Goal: Information Seeking & Learning: Learn about a topic

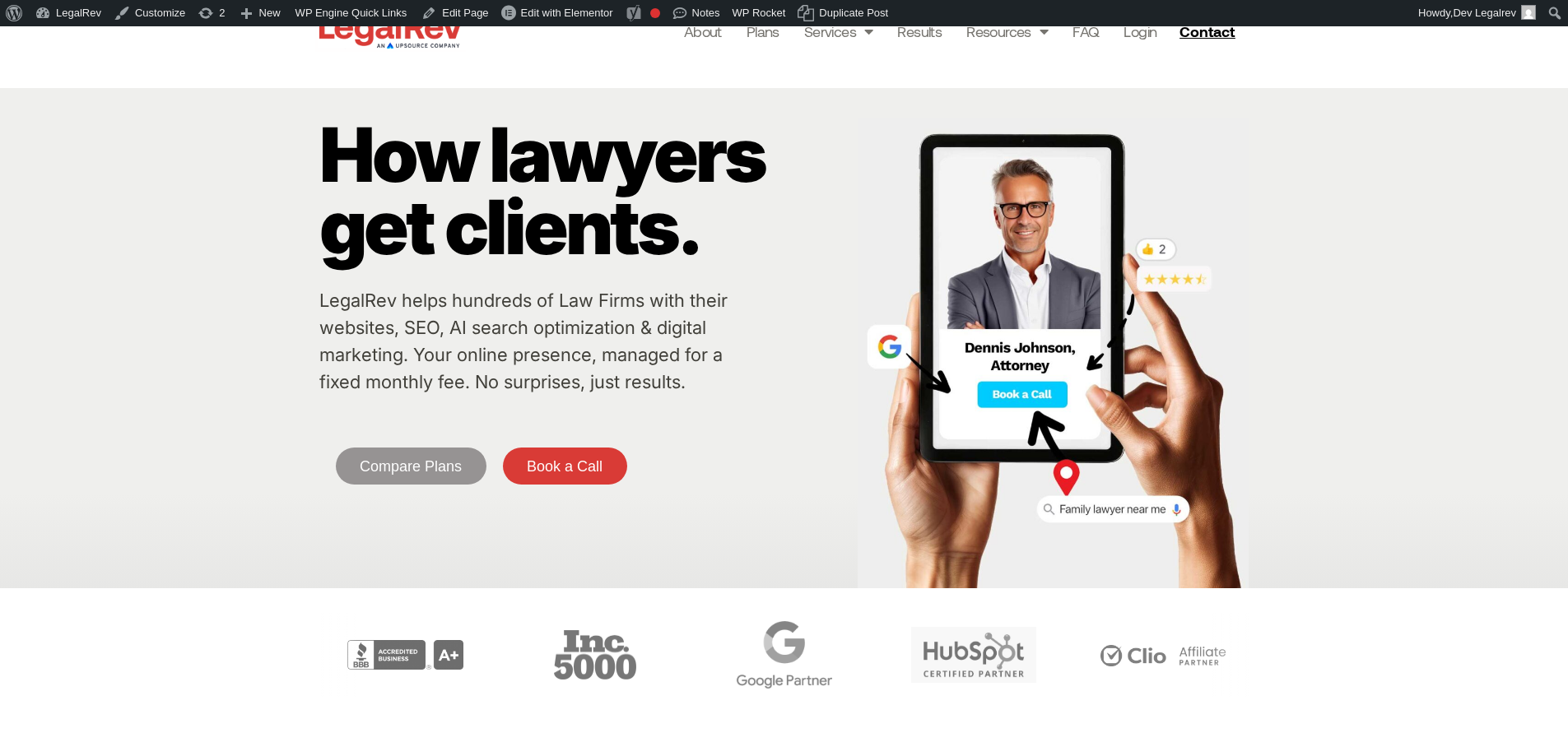
click at [216, 239] on div "How lawyers get clients. LegalRev helps hundreds of Law Firms with their websit…" at bounding box center [784, 338] width 1568 height 500
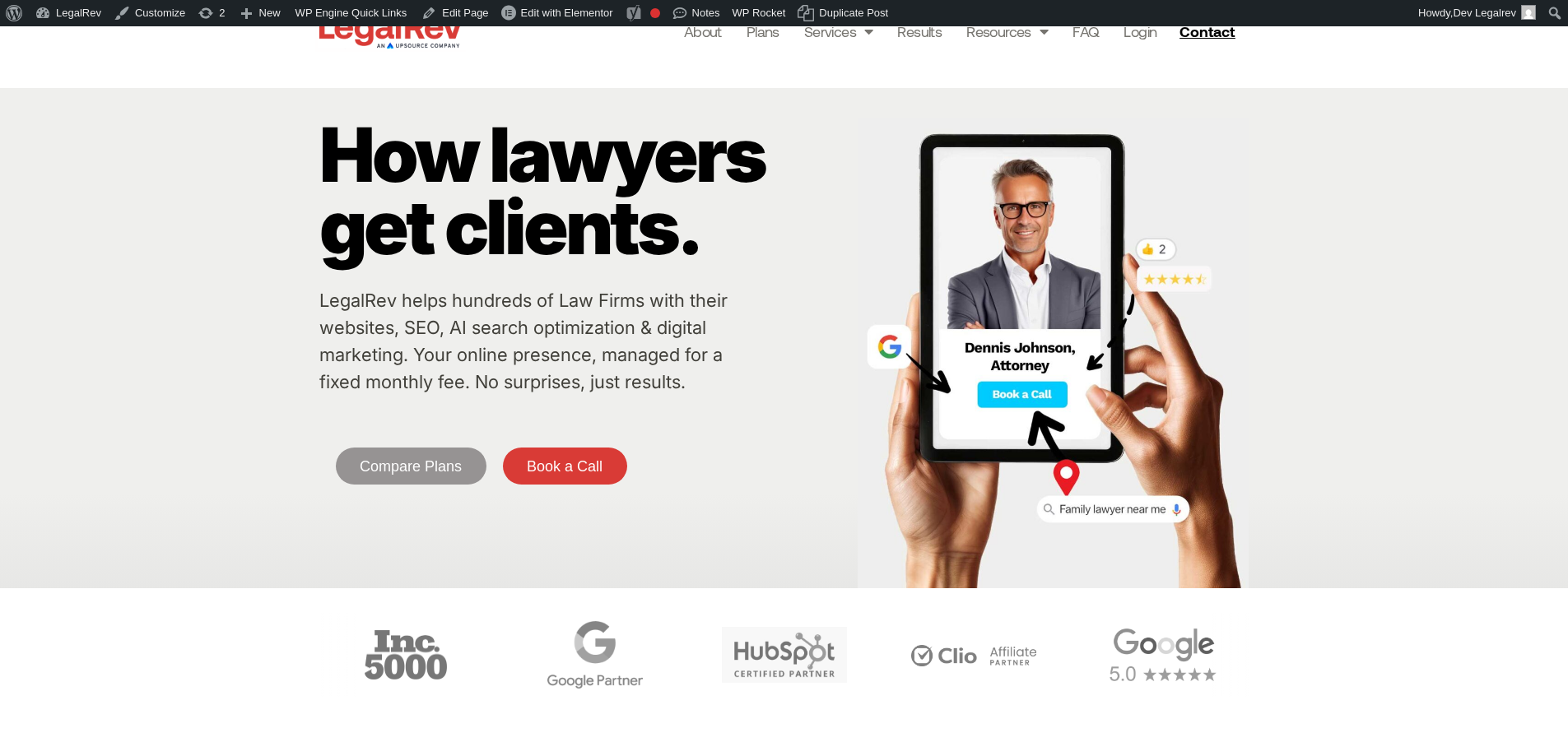
click at [775, 170] on p "How lawyers get clients." at bounding box center [584, 191] width 530 height 145
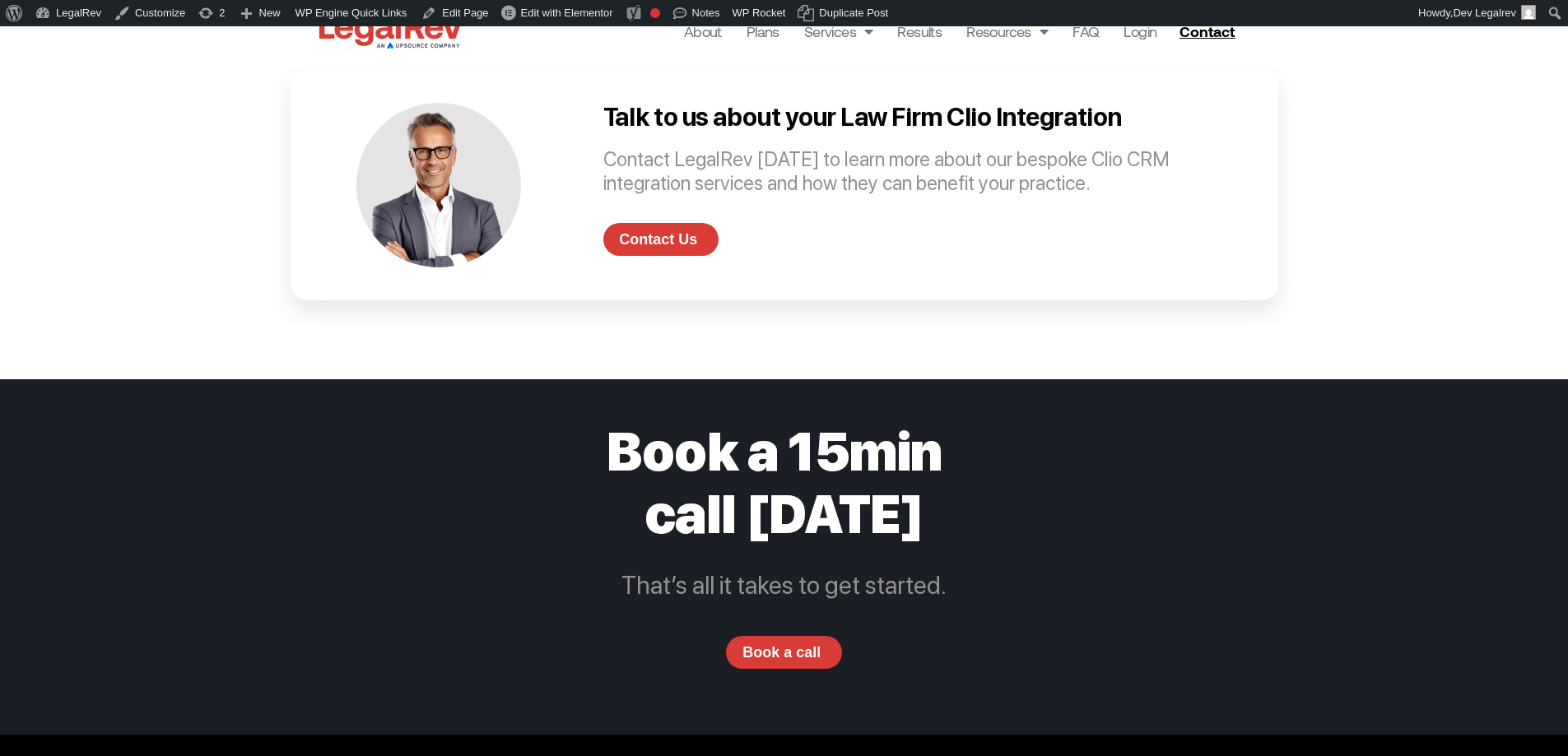
scroll to position [3471, 0]
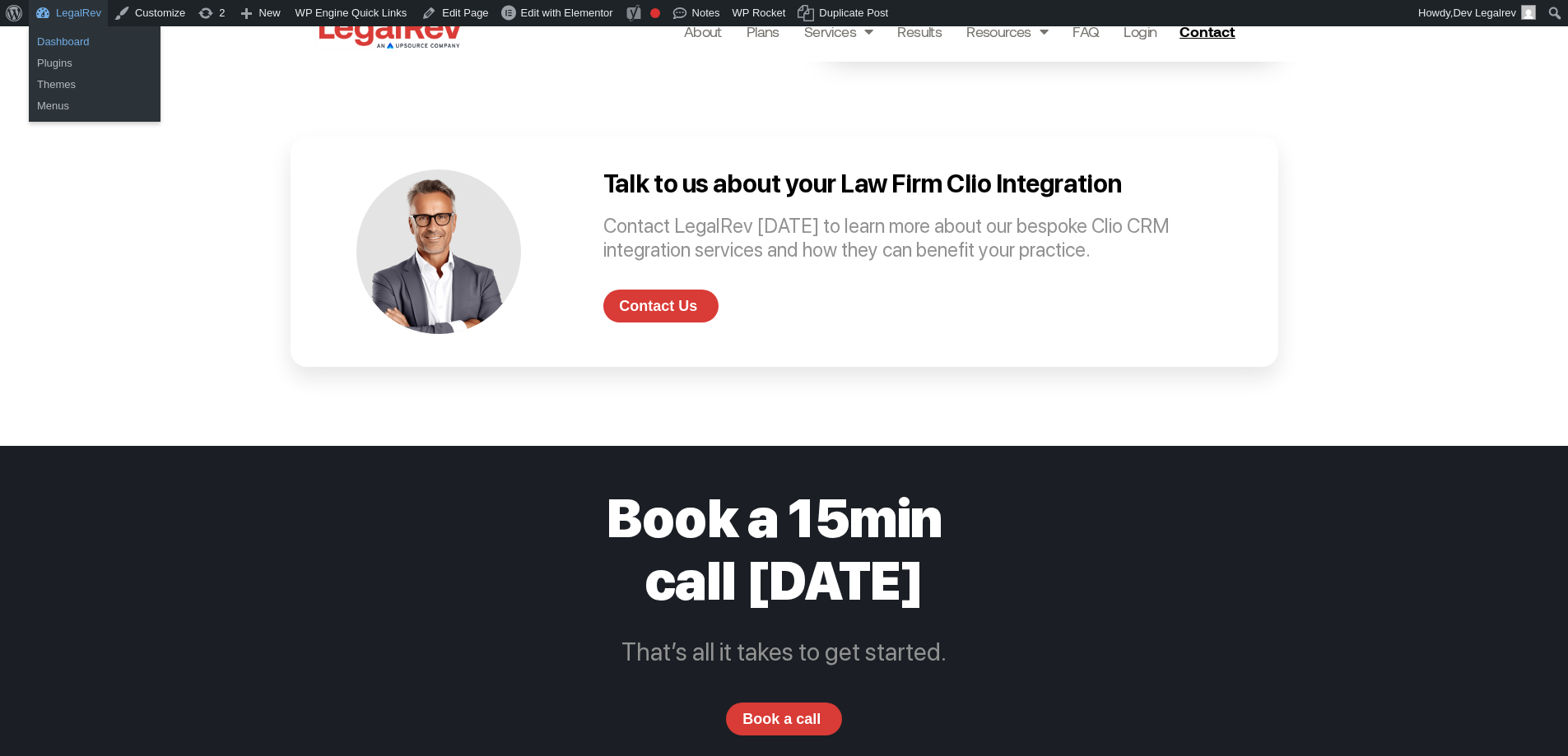
click at [58, 37] on link "Dashboard" at bounding box center [95, 42] width 132 height 21
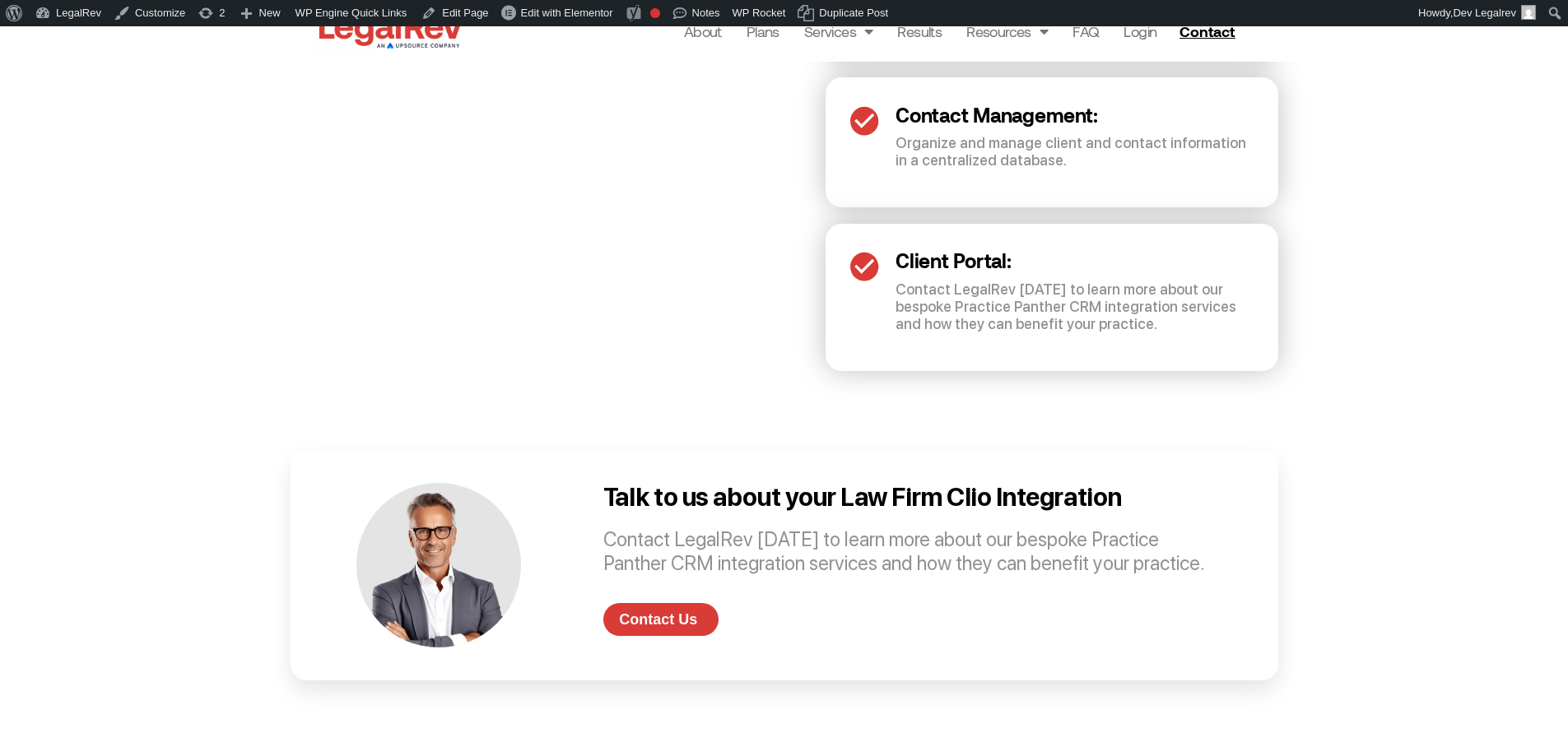
scroll to position [3372, 0]
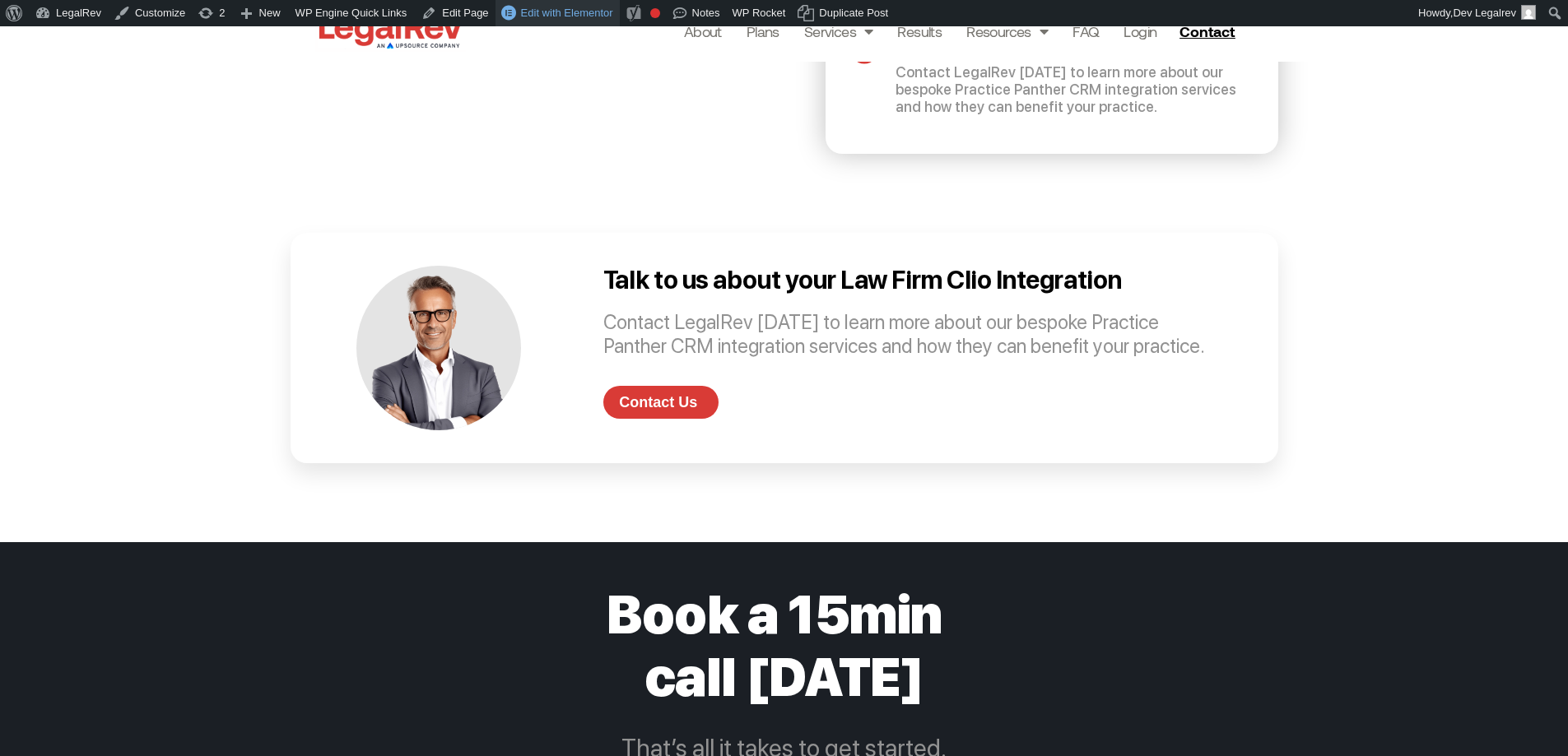
click at [561, 7] on span "Edit with Elementor" at bounding box center [567, 12] width 92 height 12
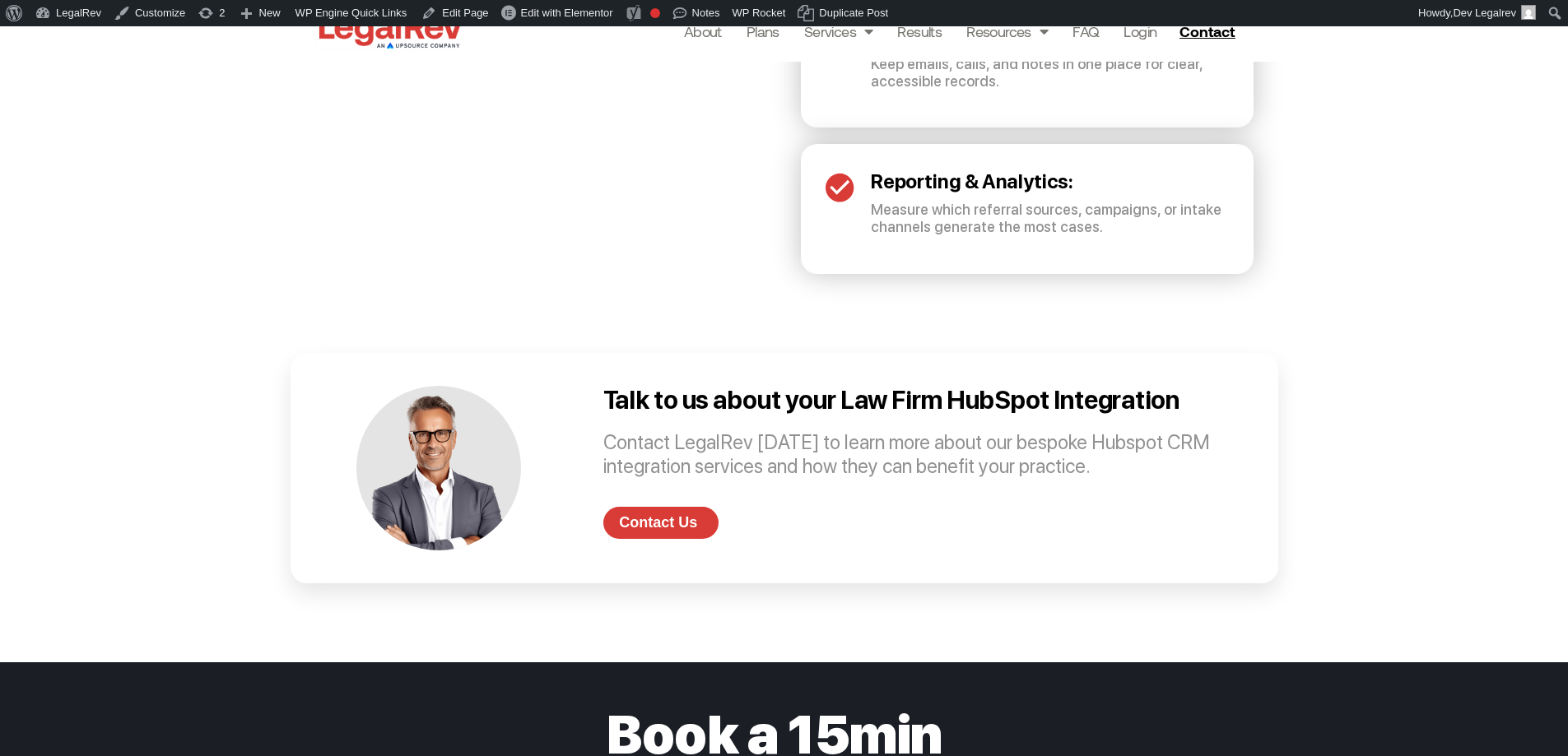
scroll to position [3325, 0]
